Goal: Information Seeking & Learning: Compare options

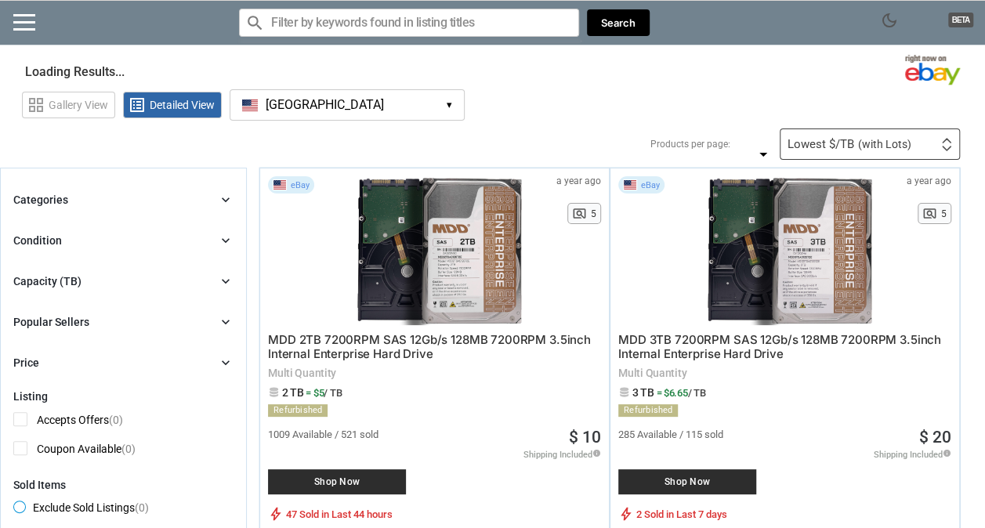
type input "*"
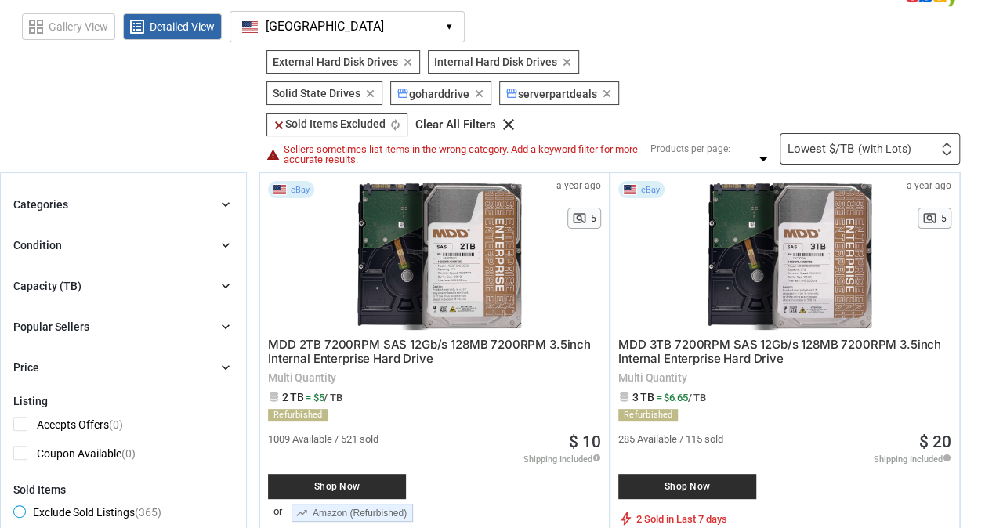
scroll to position [157, 0]
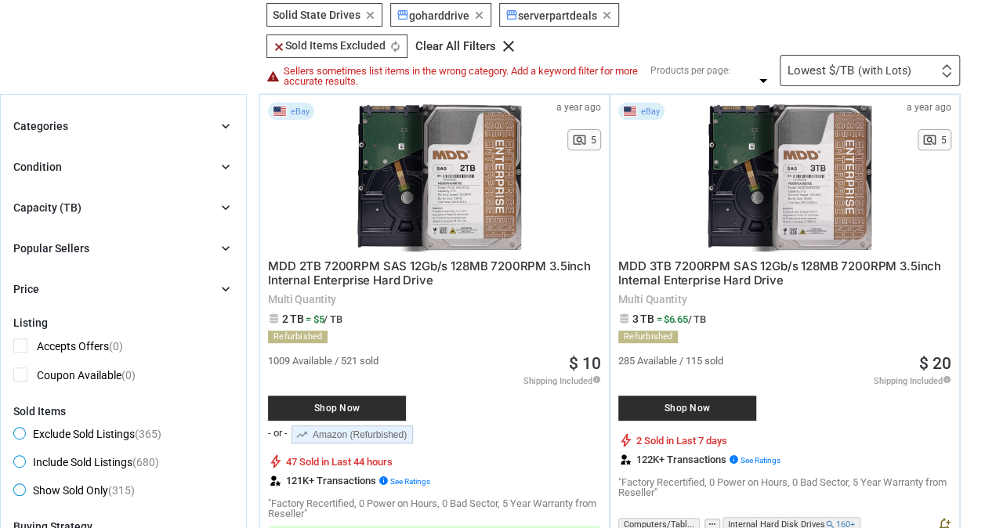
click at [79, 213] on div "Capacity (TB)" at bounding box center [47, 208] width 68 height 16
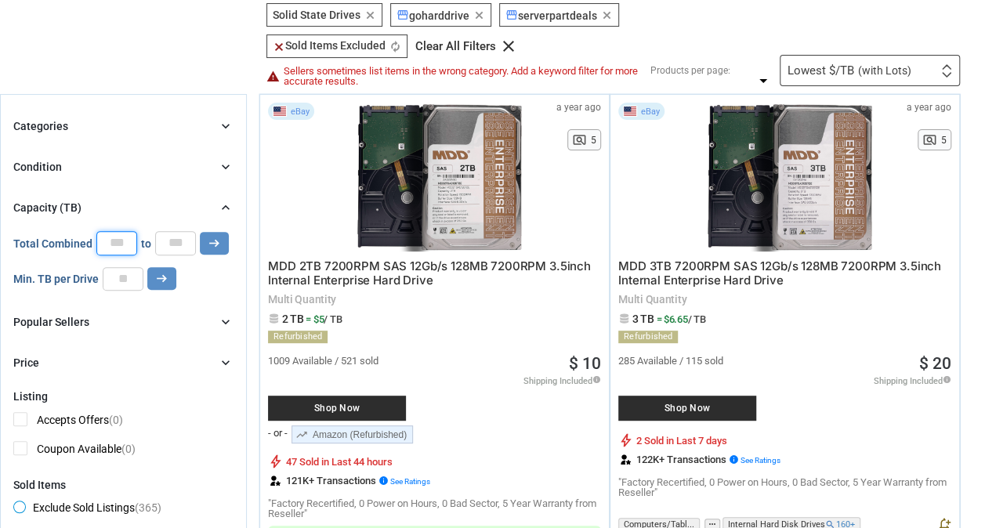
click at [122, 241] on input "*" at bounding box center [116, 243] width 41 height 24
click at [123, 241] on input "*" at bounding box center [116, 243] width 41 height 24
type input "**"
click at [208, 236] on icon "arrow_right_alt" at bounding box center [214, 243] width 15 height 15
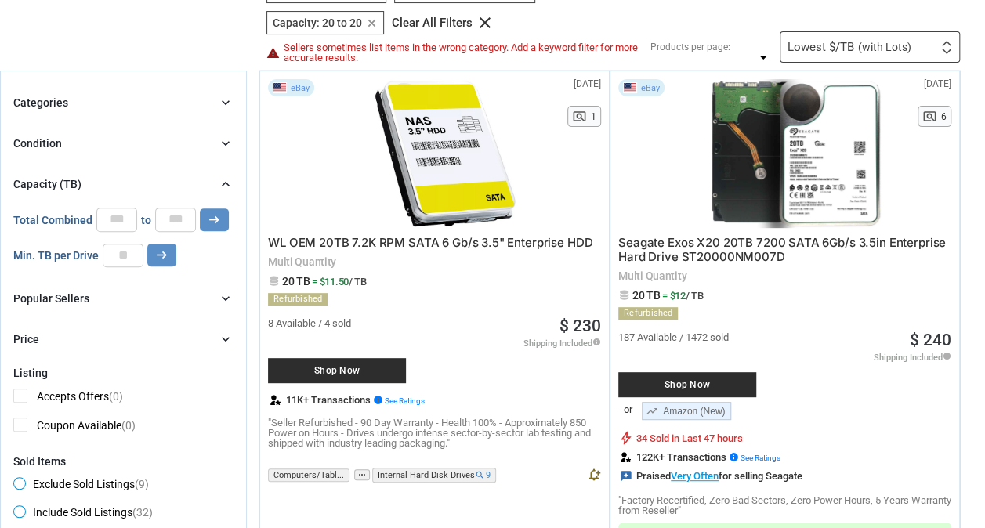
scroll to position [157, 0]
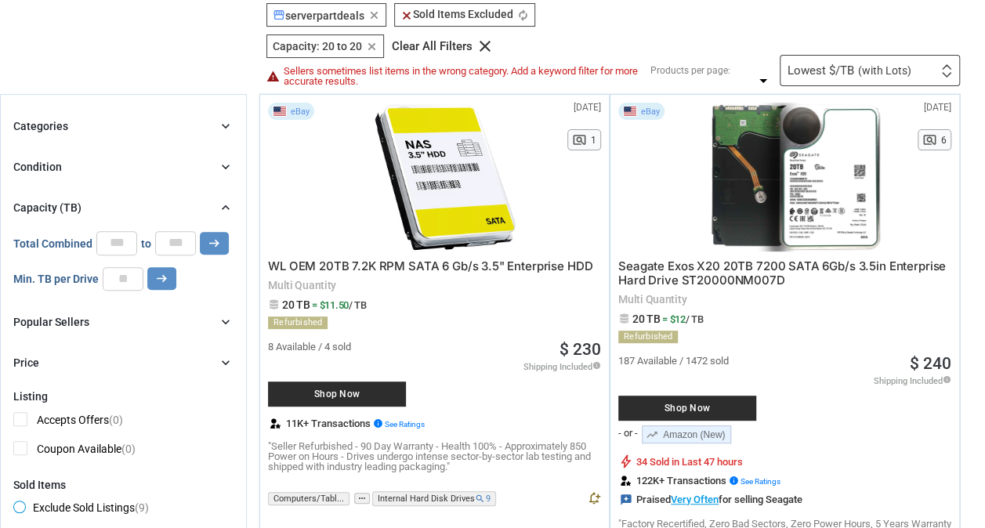
click at [169, 172] on div "Condition chevron_right" at bounding box center [123, 167] width 220 height 19
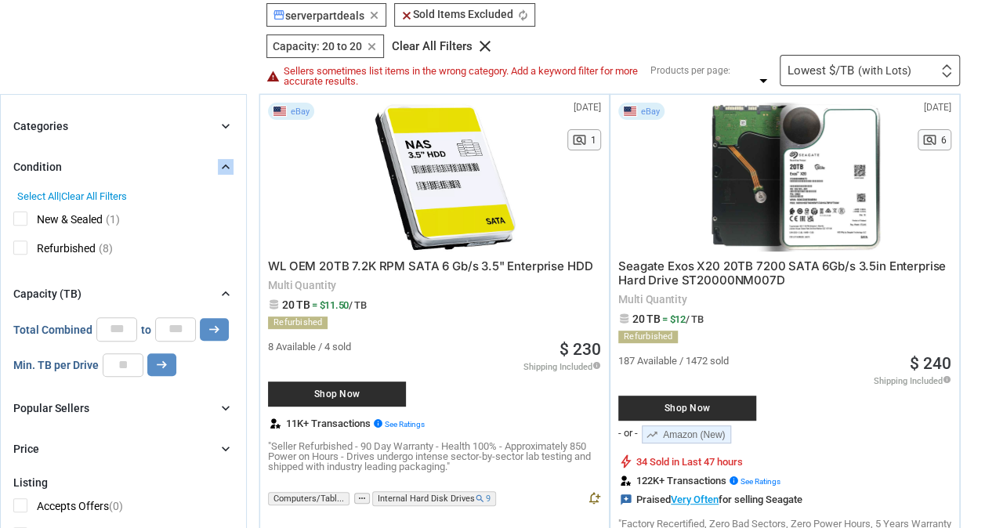
click at [169, 172] on div "Condition chevron_right" at bounding box center [123, 167] width 220 height 19
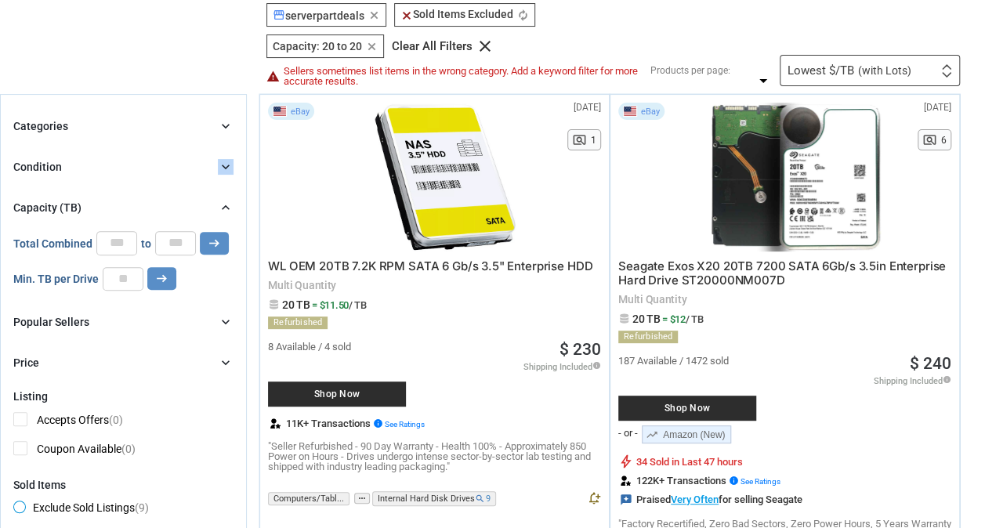
drag, startPoint x: 169, startPoint y: 172, endPoint x: 221, endPoint y: 141, distance: 60.1
click at [222, 169] on icon "chevron_right" at bounding box center [226, 167] width 16 height 16
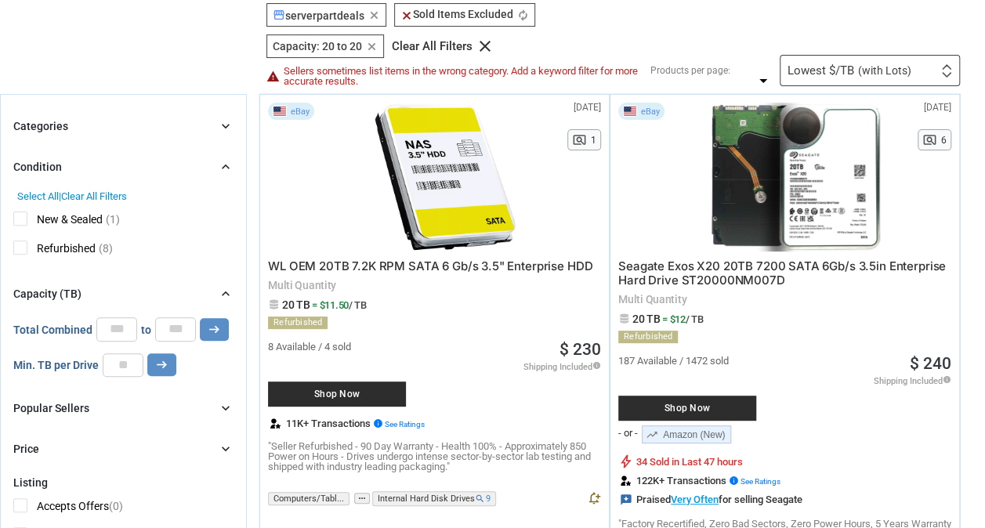
click at [220, 127] on icon "chevron_right" at bounding box center [226, 126] width 16 height 16
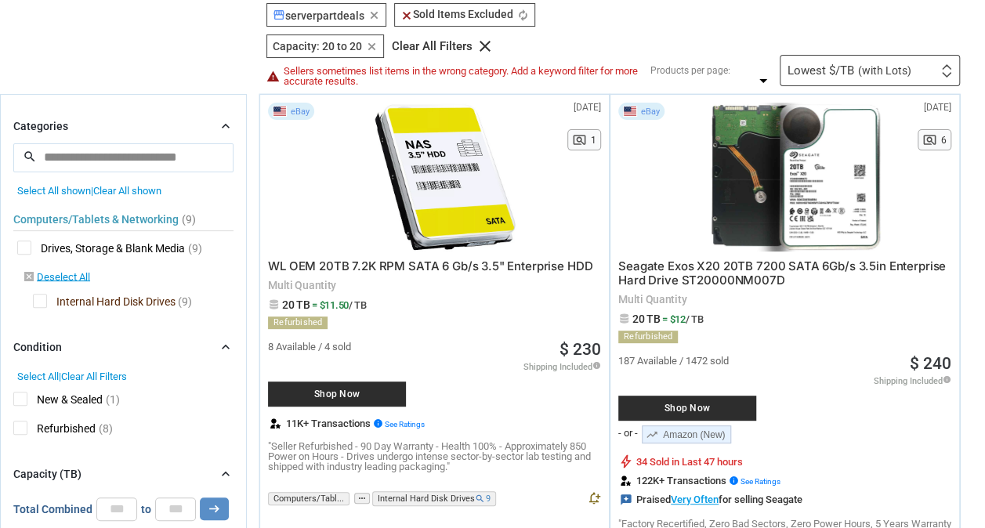
click at [223, 121] on icon "chevron_right" at bounding box center [226, 126] width 16 height 16
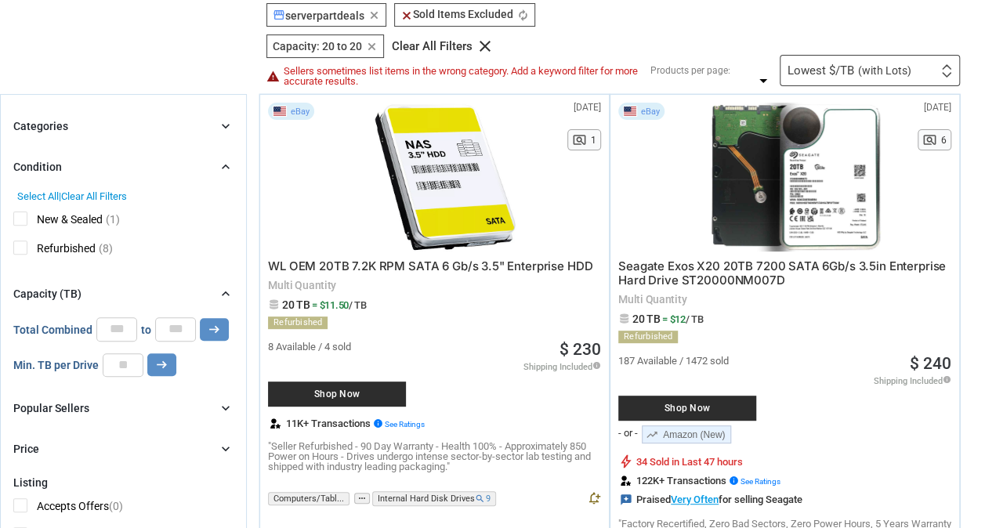
drag, startPoint x: 223, startPoint y: 121, endPoint x: 229, endPoint y: 168, distance: 46.7
click at [229, 168] on icon "chevron_right" at bounding box center [226, 167] width 16 height 16
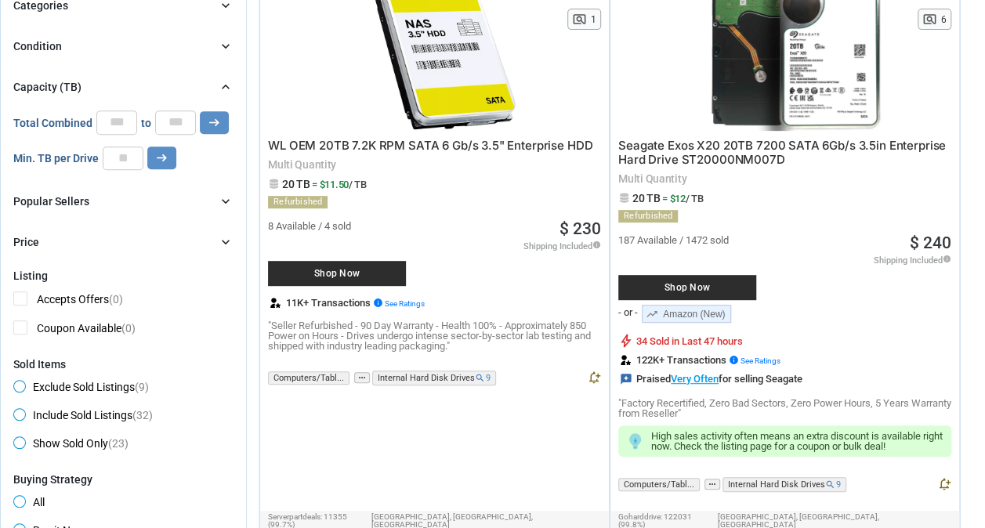
scroll to position [314, 0]
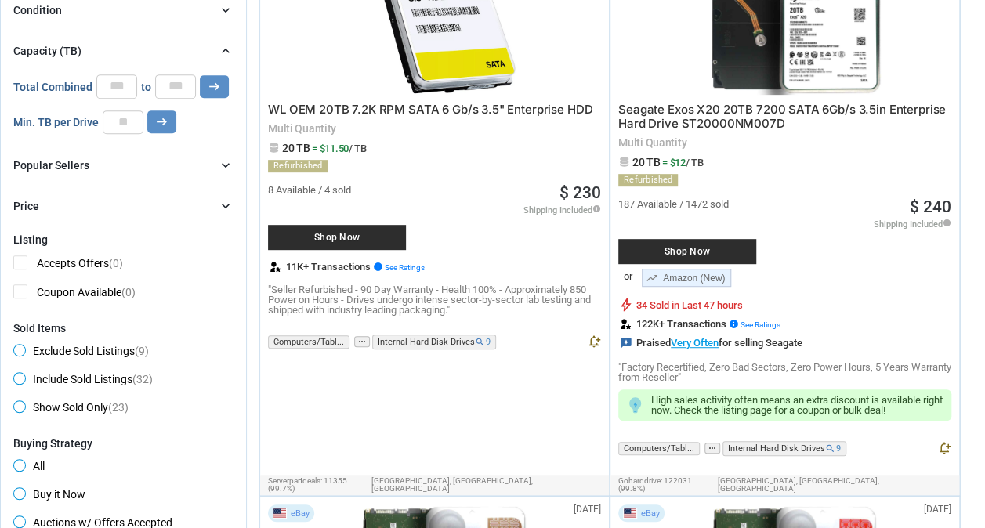
click at [695, 276] on link "trending_up Amazon (New)" at bounding box center [686, 278] width 89 height 18
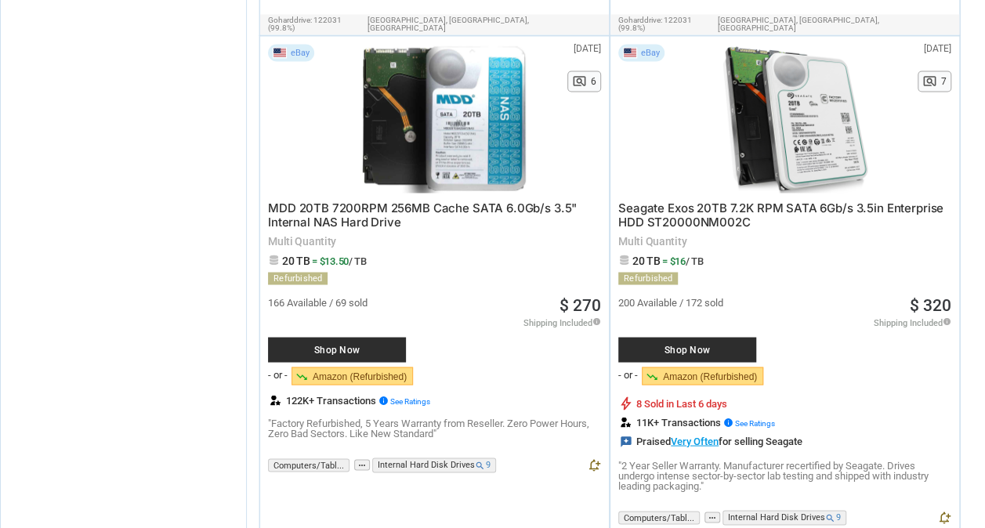
scroll to position [1333, 0]
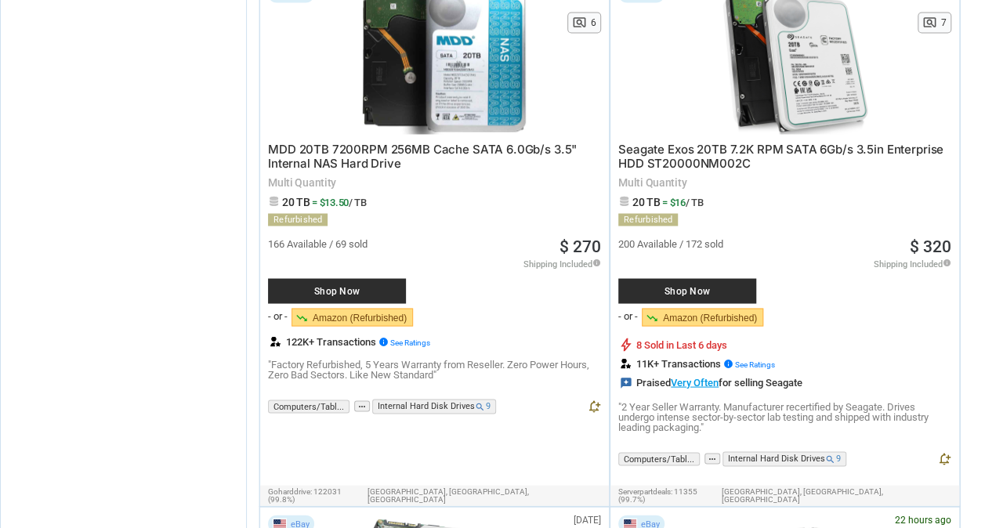
click at [751, 308] on link "trending_down Amazon (Refurbished)" at bounding box center [702, 317] width 121 height 18
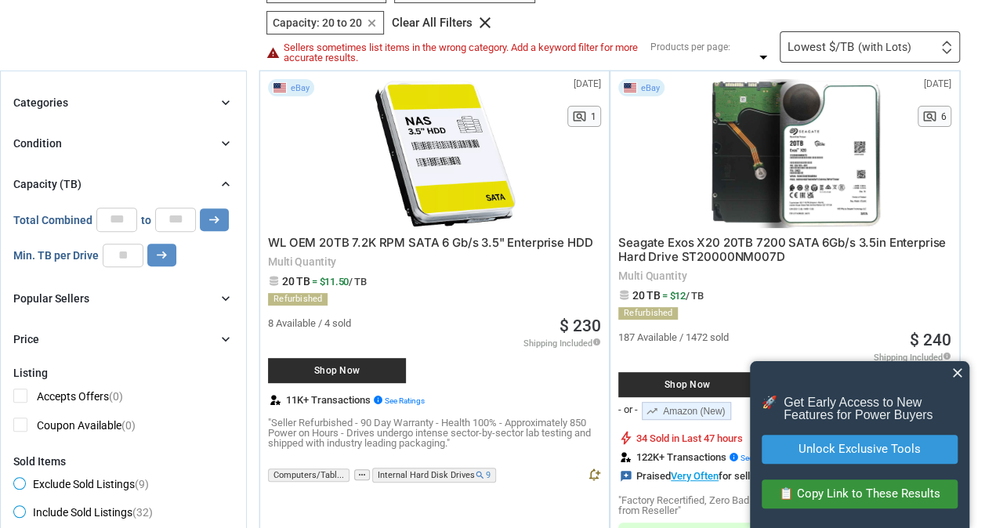
scroll to position [235, 0]
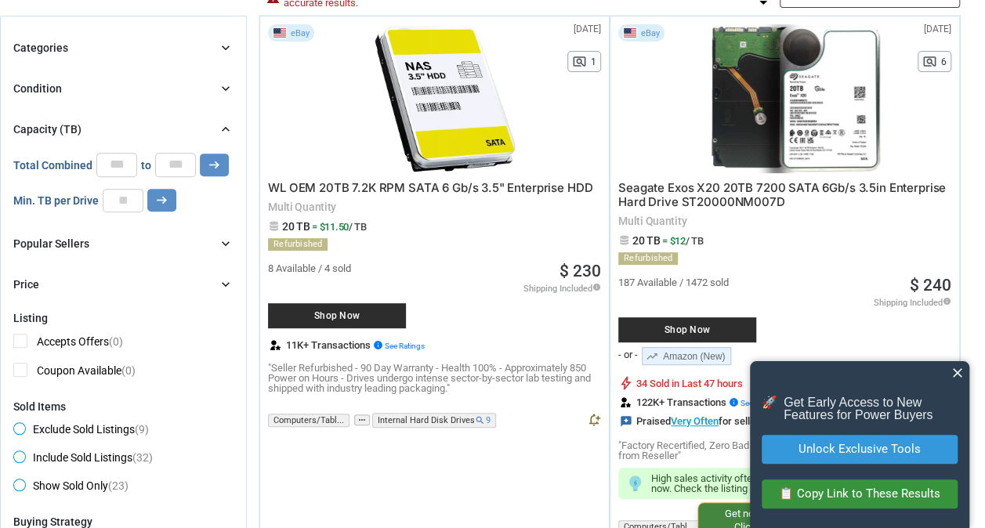
click at [691, 321] on div "Shop Now" at bounding box center [687, 329] width 138 height 25
